Goal: Transaction & Acquisition: Purchase product/service

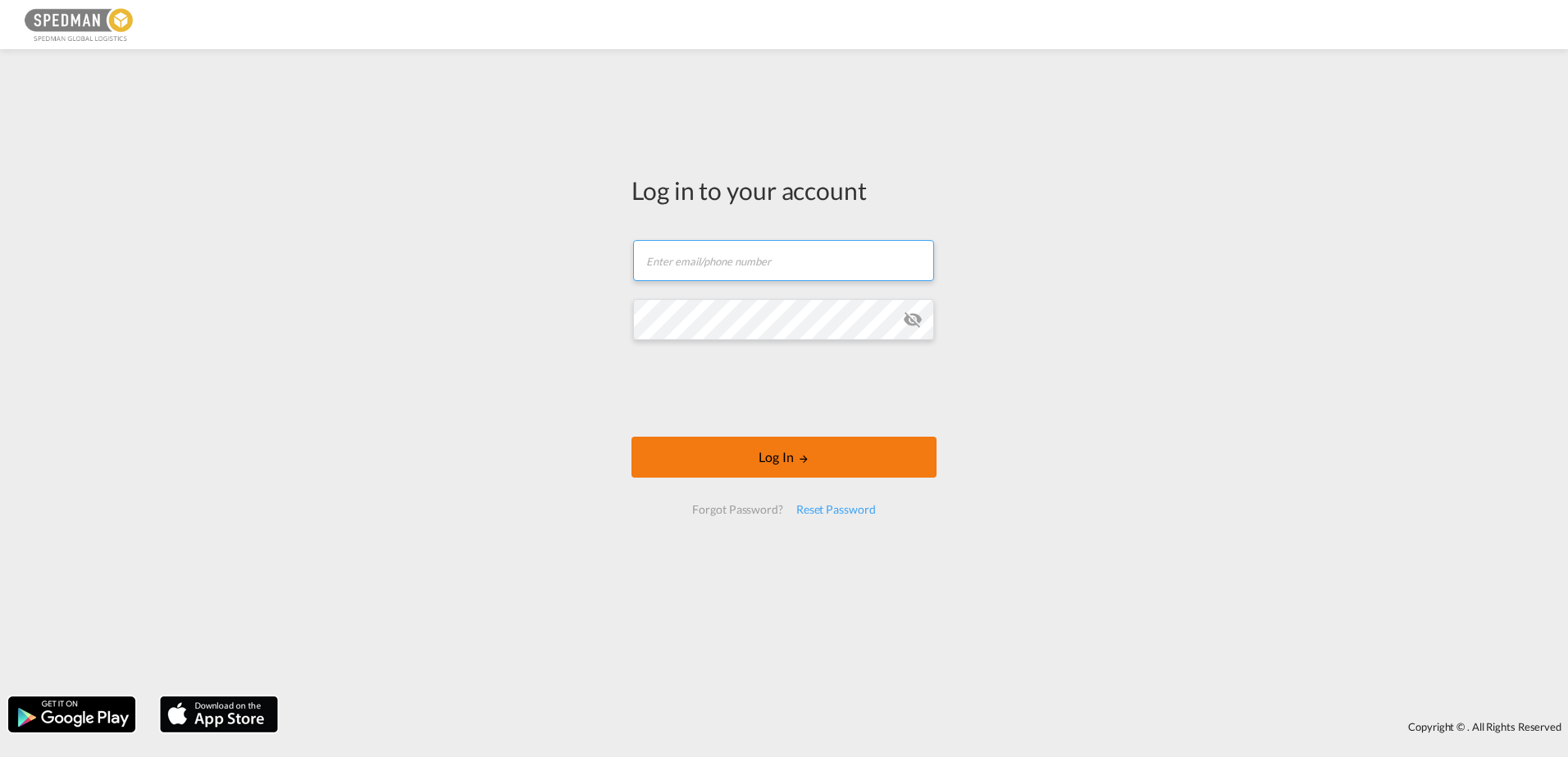
type input "[PERSON_NAME][EMAIL_ADDRESS][DOMAIN_NAME]"
click at [797, 448] on button "Log In" at bounding box center [784, 457] width 305 height 41
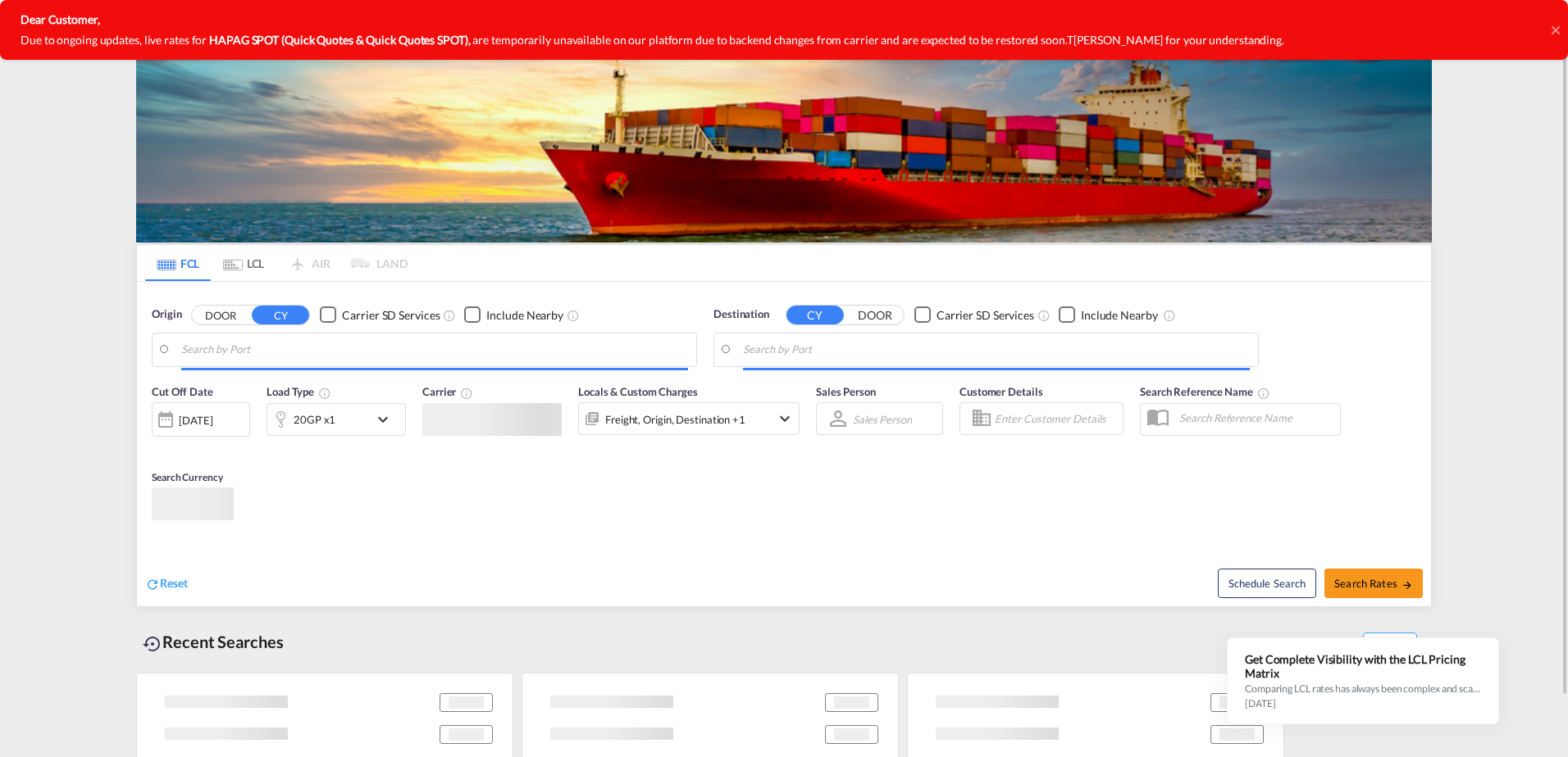
type input "[GEOGRAPHIC_DATA] ([GEOGRAPHIC_DATA]), [GEOGRAPHIC_DATA]"
type input "Xingang, CNXGA"
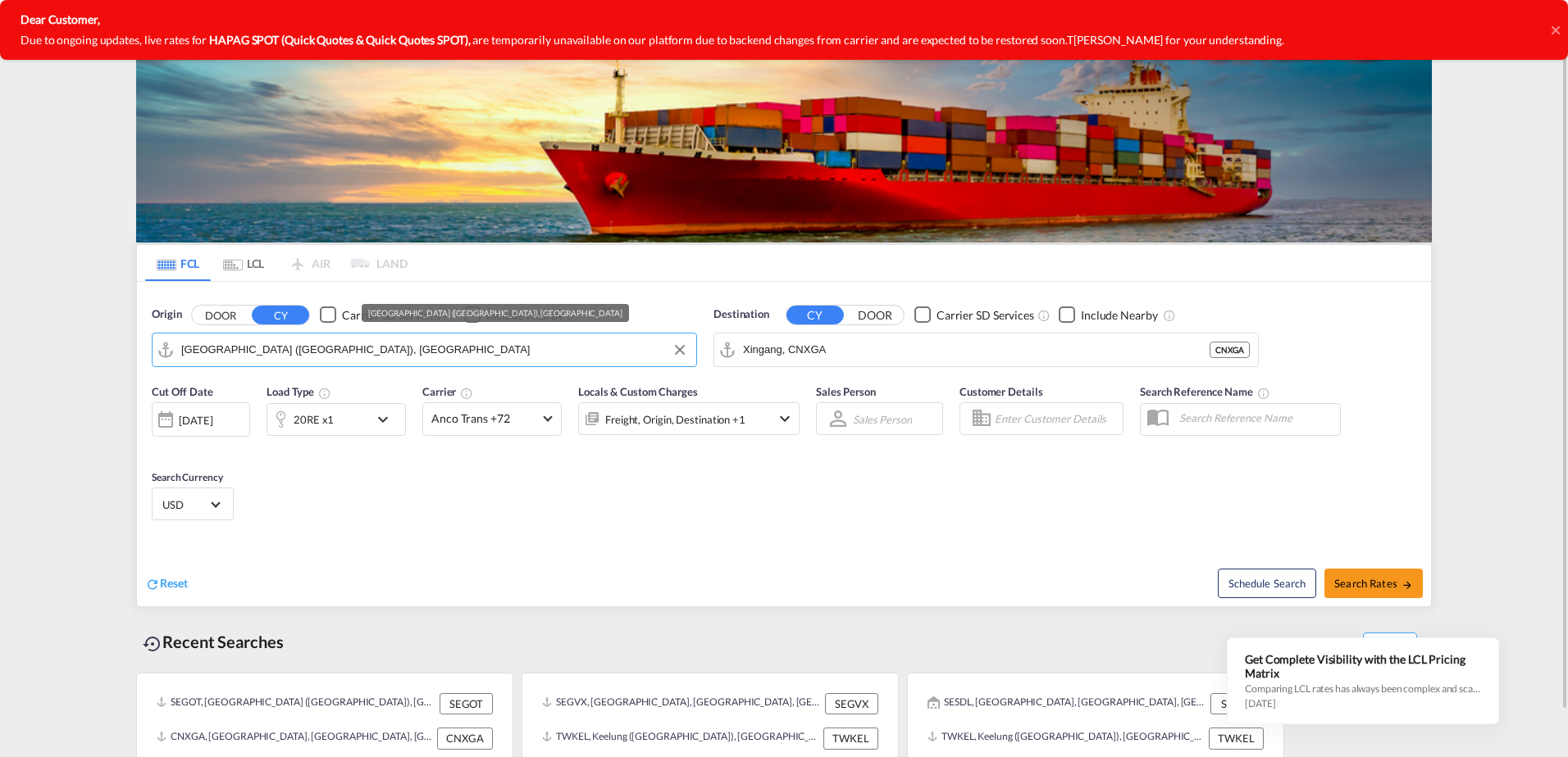
click at [346, 347] on input "[GEOGRAPHIC_DATA] ([GEOGRAPHIC_DATA]), [GEOGRAPHIC_DATA]" at bounding box center [434, 350] width 507 height 25
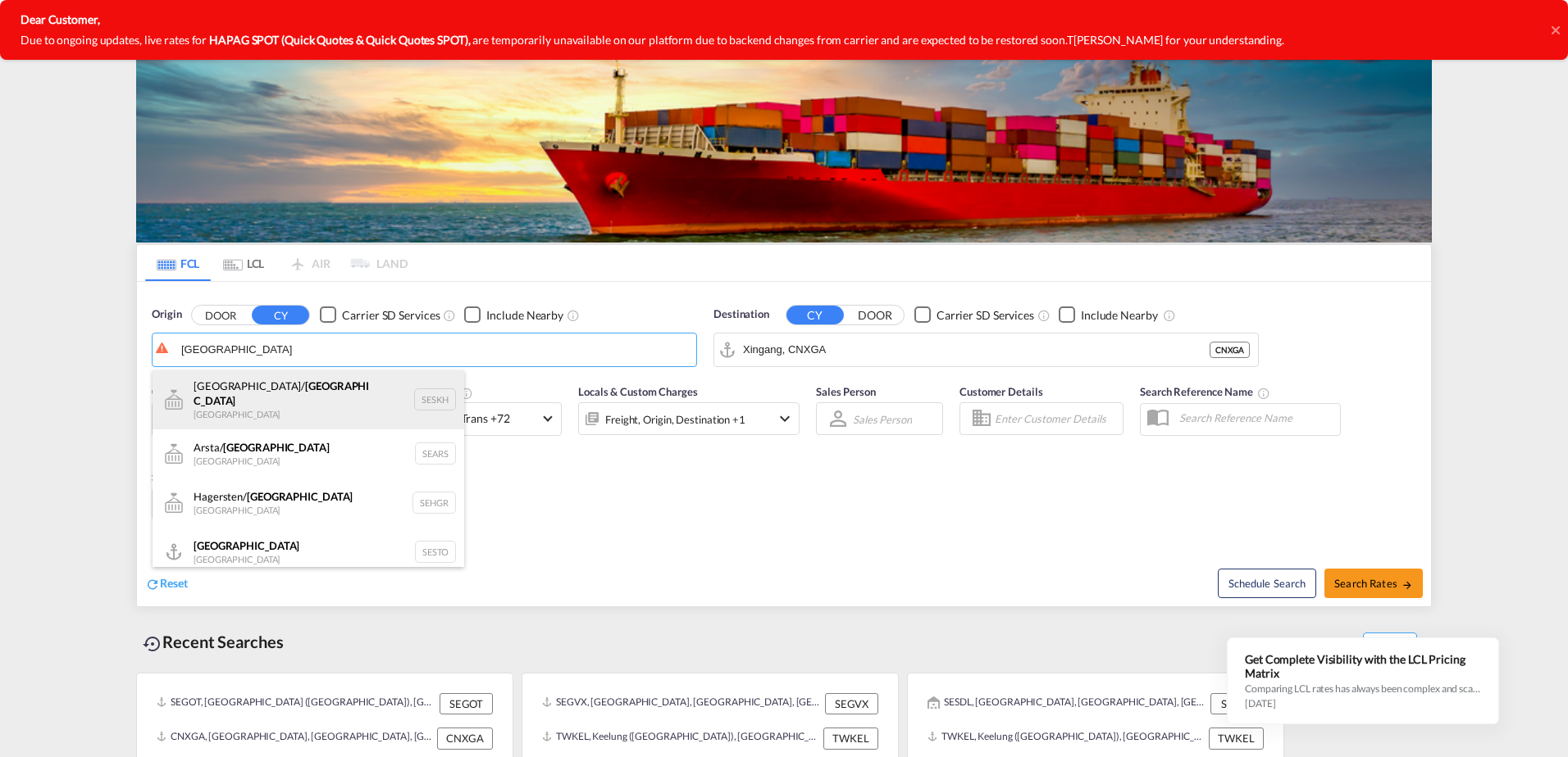
click at [218, 388] on div "[GEOGRAPHIC_DATA]/ [GEOGRAPHIC_DATA] [GEOGRAPHIC_DATA] SESKH" at bounding box center [308, 400] width 311 height 59
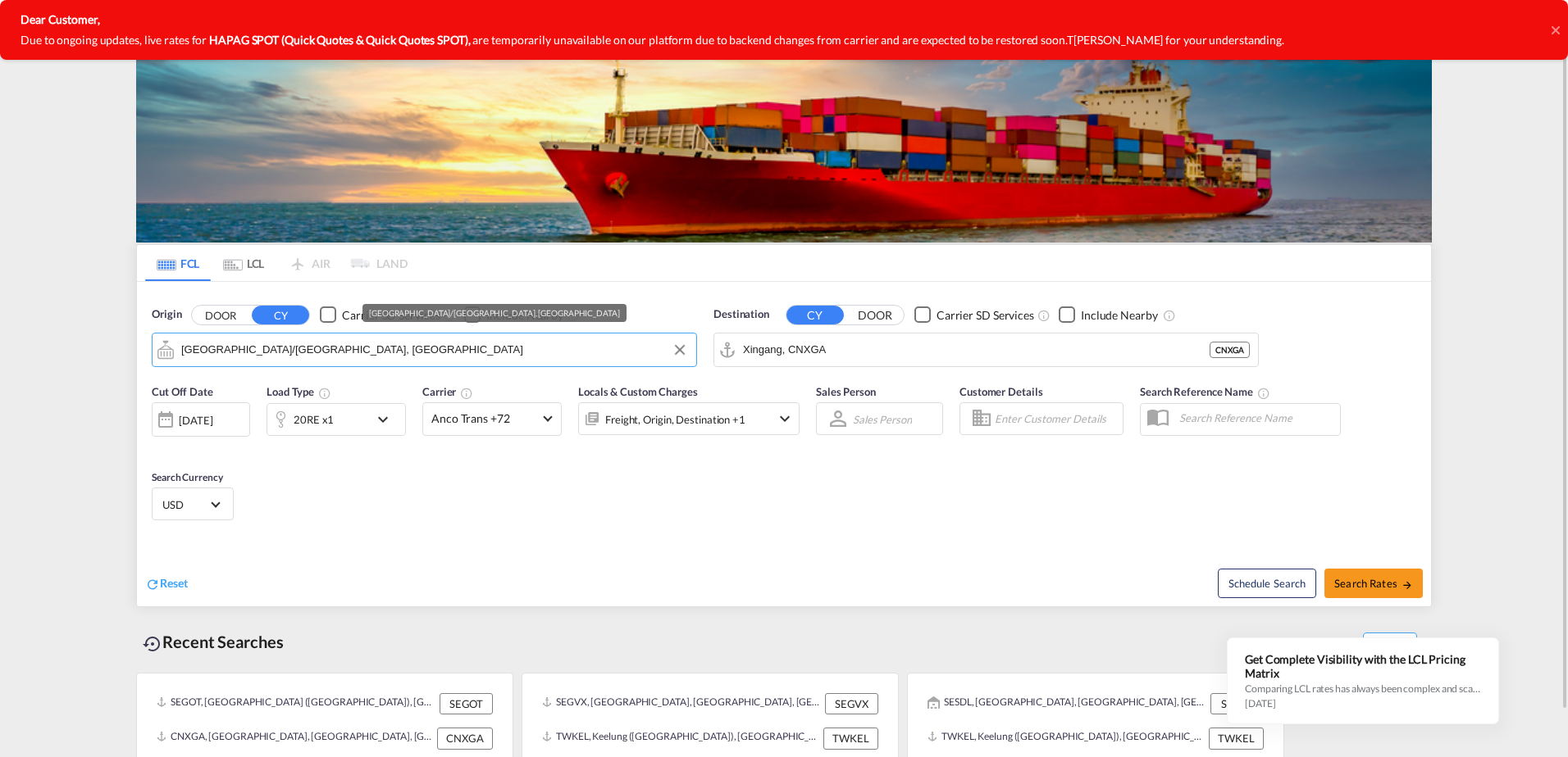
click at [345, 356] on input "[GEOGRAPHIC_DATA]/[GEOGRAPHIC_DATA], [GEOGRAPHIC_DATA]" at bounding box center [434, 350] width 507 height 25
drag, startPoint x: 343, startPoint y: 352, endPoint x: 139, endPoint y: 356, distance: 204.0
click at [139, 356] on div "Origin DOOR CY Carrier SD Services Include Nearby [GEOGRAPHIC_DATA]/[GEOGRAPHIC…" at bounding box center [784, 328] width 1294 height 93
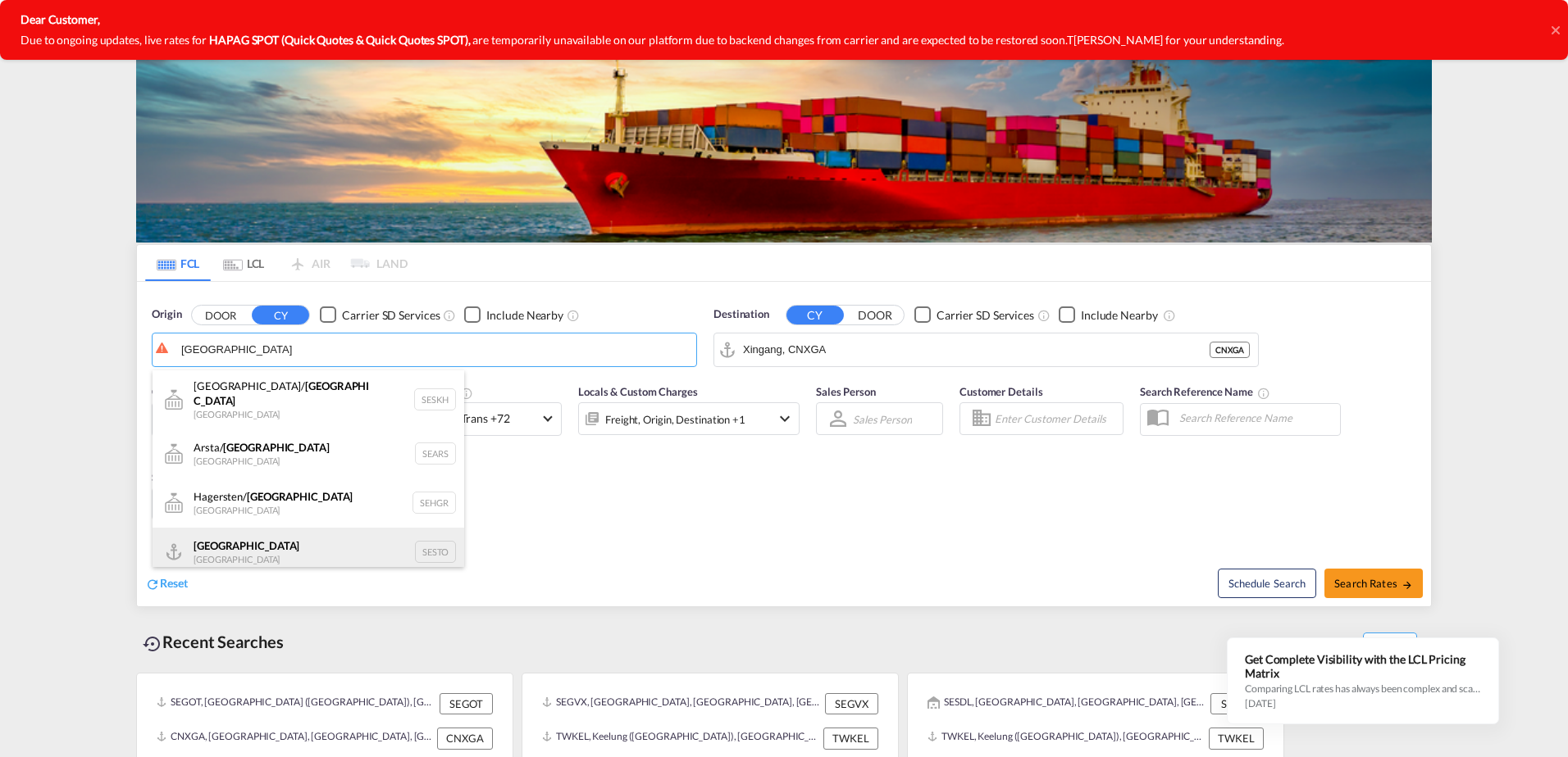
click at [220, 545] on div "Stockholm [GEOGRAPHIC_DATA] SESTO" at bounding box center [308, 552] width 311 height 49
type input "[GEOGRAPHIC_DATA], SESTO"
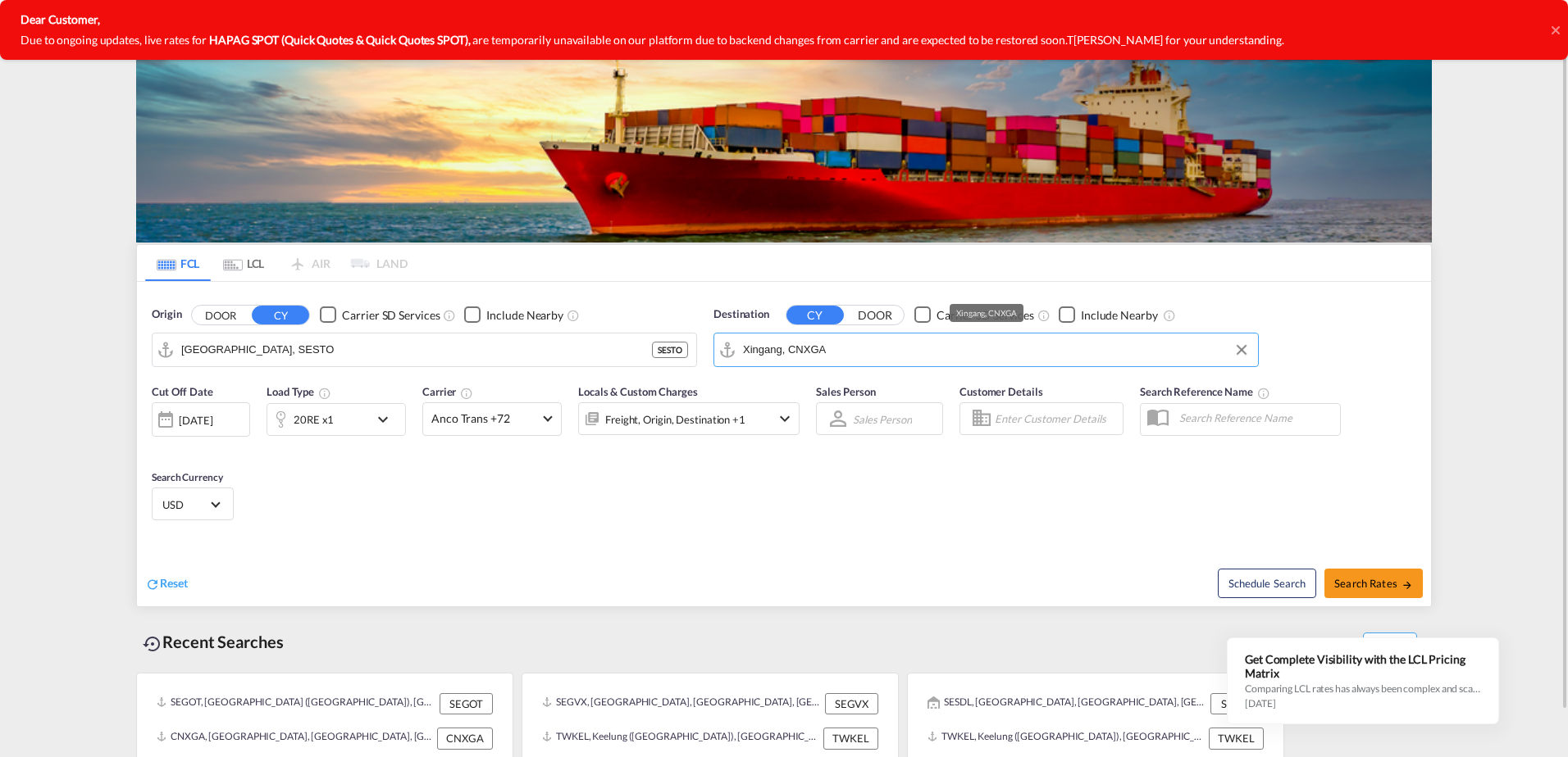
click at [802, 354] on input "Xingang, CNXGA" at bounding box center [996, 350] width 507 height 25
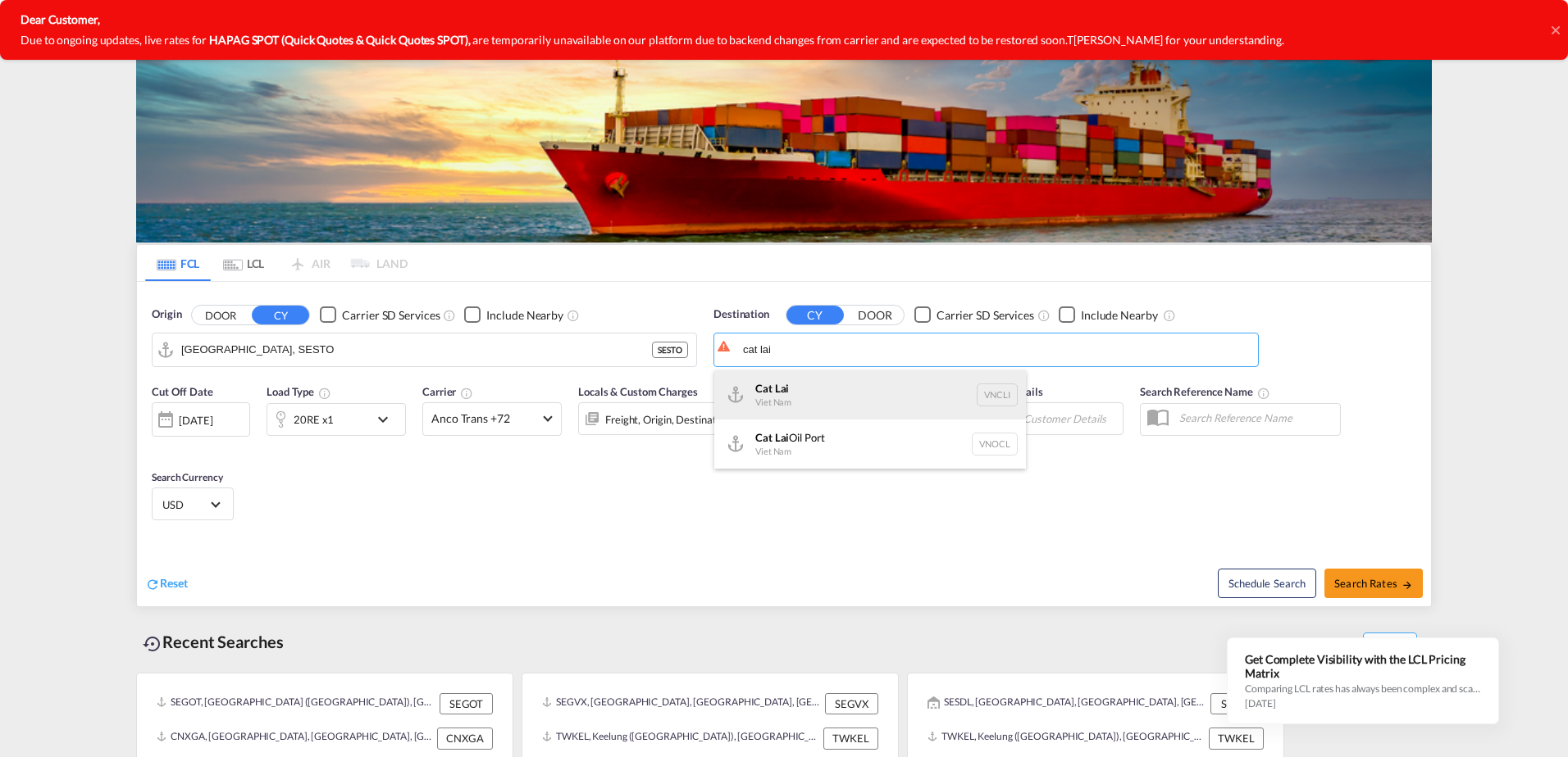
click at [780, 394] on div "Cat Lai Viet Nam VNCLI" at bounding box center [870, 394] width 311 height 49
type input "Cat Lai, VNCLI"
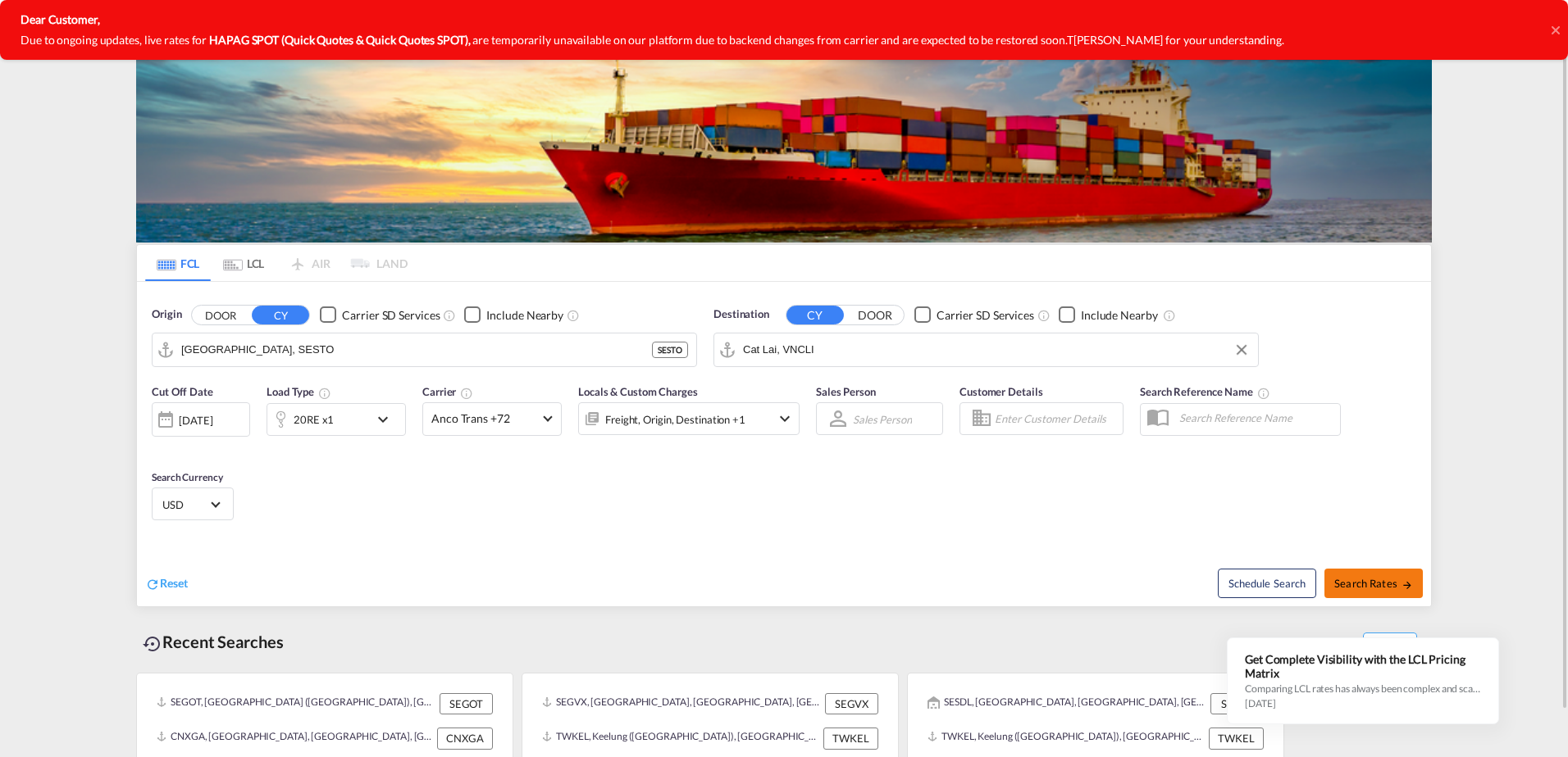
click at [1336, 581] on span "Search Rates" at bounding box center [1373, 583] width 79 height 13
type input "SESTO to VNCLI / [DATE]"
